Goal: Check status: Check status

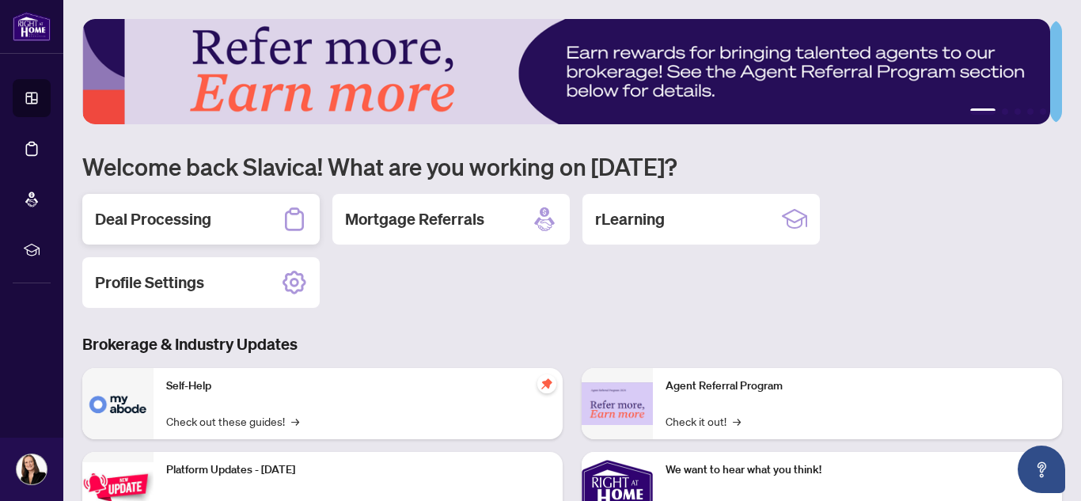
click at [147, 225] on h2 "Deal Processing" at bounding box center [153, 219] width 116 height 22
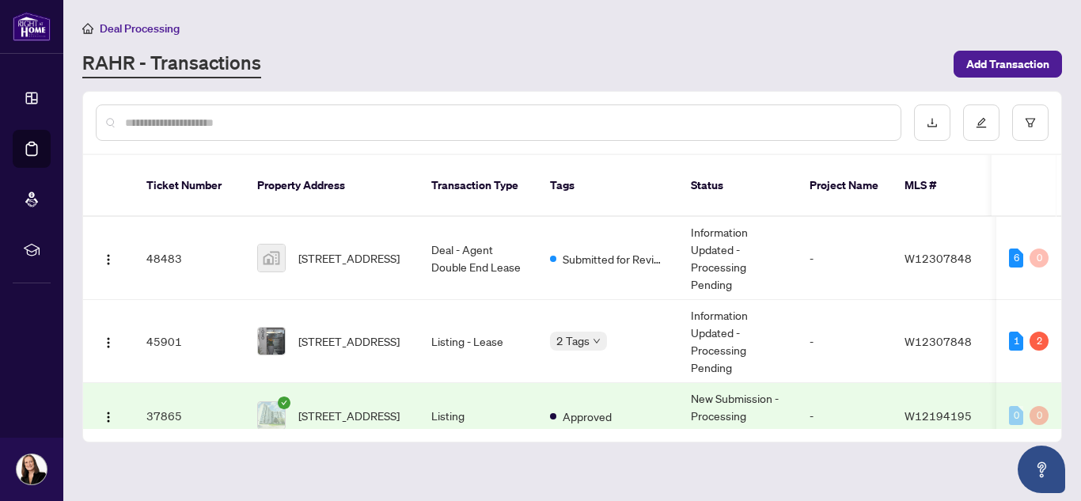
click at [1061, 223] on div "Ticket Number Property Address Transaction Type Tags Status Project Name MLS # …" at bounding box center [572, 266] width 980 height 351
click at [703, 238] on td "Information Updated - Processing Pending" at bounding box center [737, 258] width 119 height 83
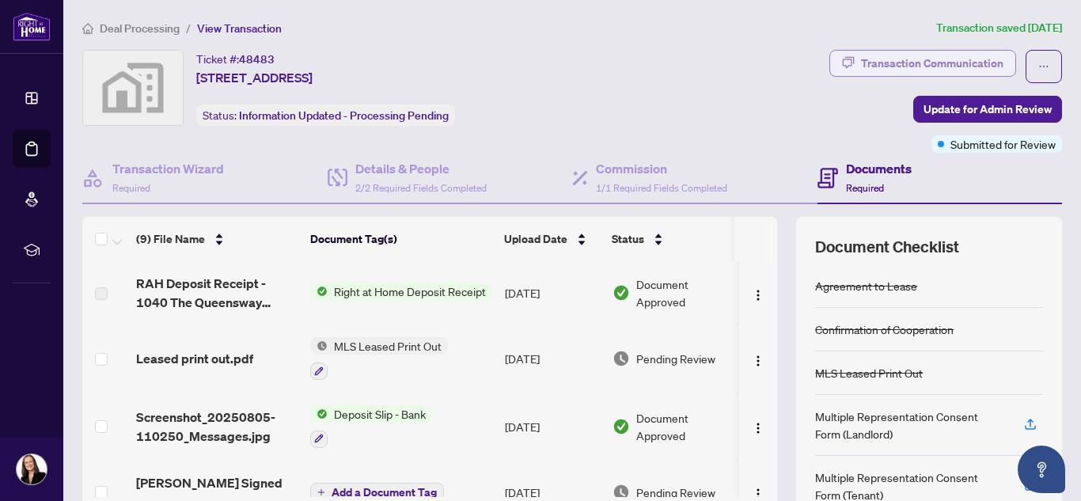
click at [898, 70] on div "Transaction Communication" at bounding box center [932, 63] width 142 height 25
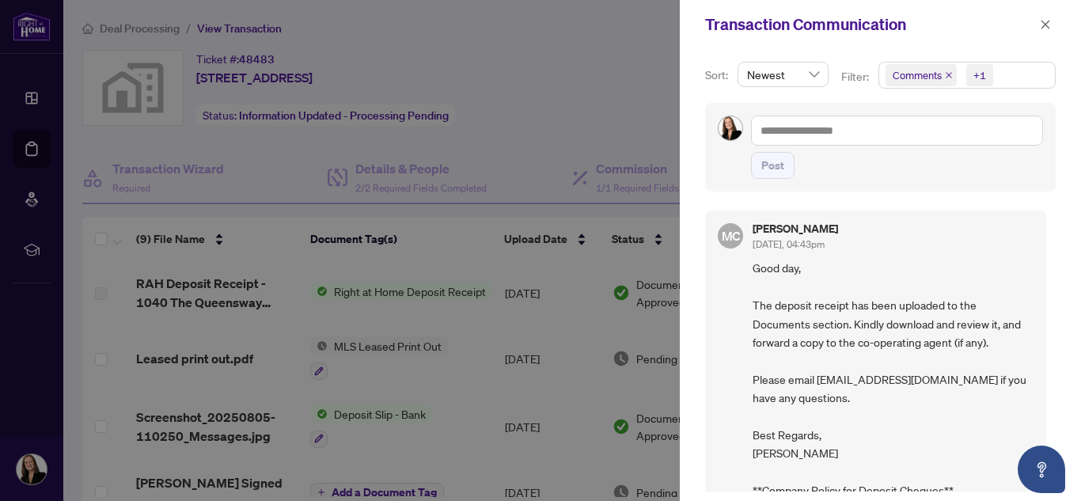
drag, startPoint x: 1042, startPoint y: 268, endPoint x: 1034, endPoint y: 252, distance: 18.1
click at [1034, 252] on div "MC [PERSON_NAME] [DATE], 04:43pm Good day, The deposit receipt has been uploade…" at bounding box center [880, 346] width 351 height 290
click at [1042, 28] on icon "close" at bounding box center [1046, 24] width 9 height 9
